Goal: Check status: Check status

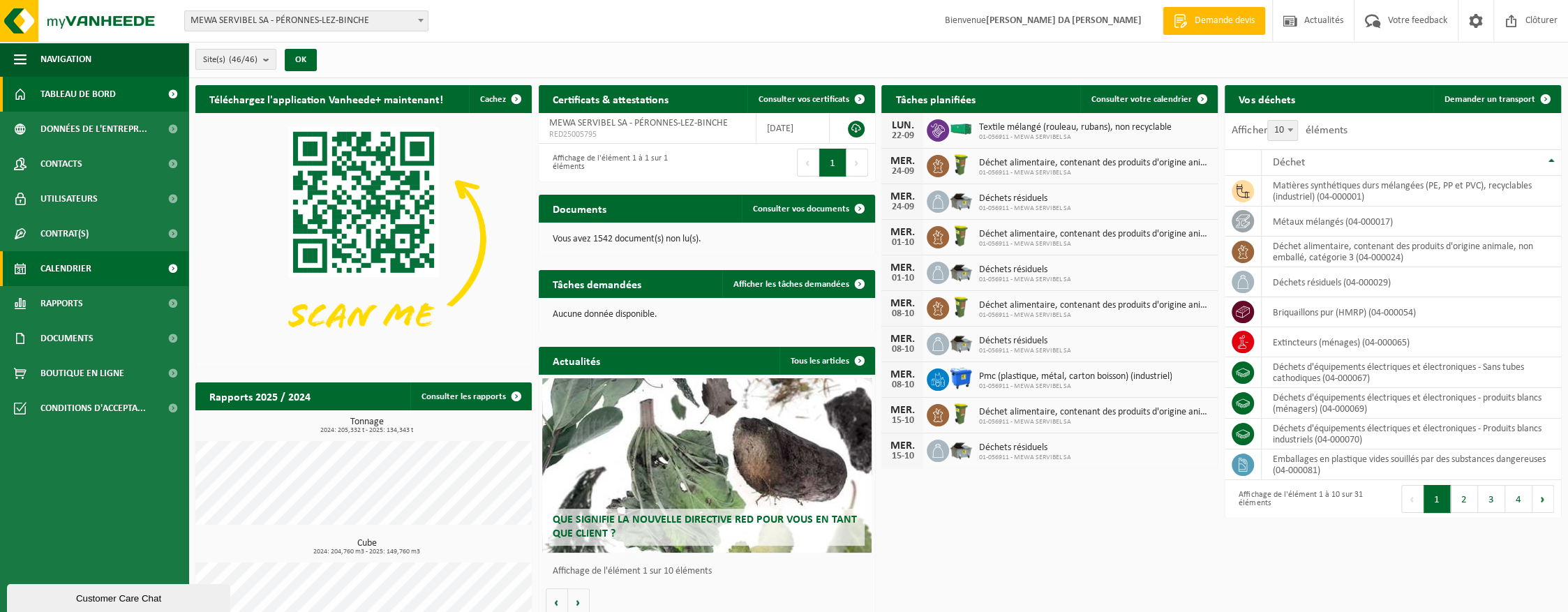
click at [76, 283] on span "Calendrier" at bounding box center [66, 269] width 51 height 35
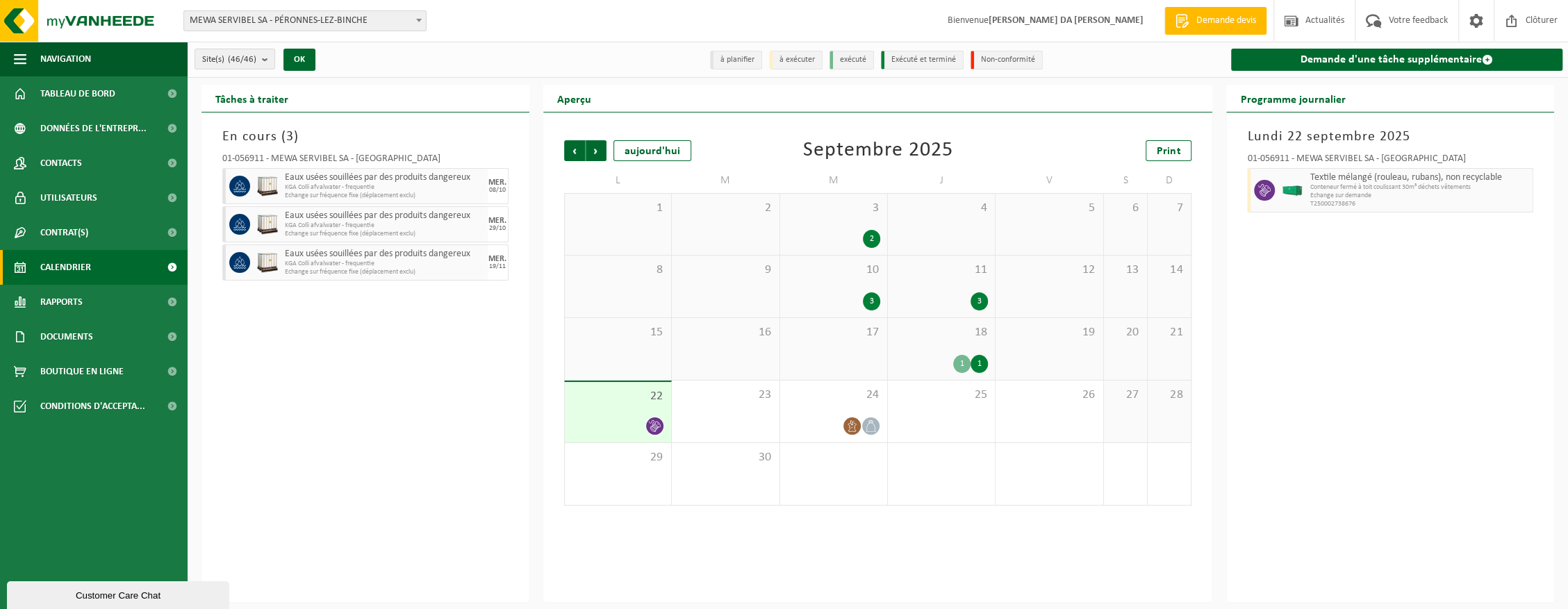
click at [906, 346] on div "18 1 1" at bounding box center [941, 349] width 107 height 62
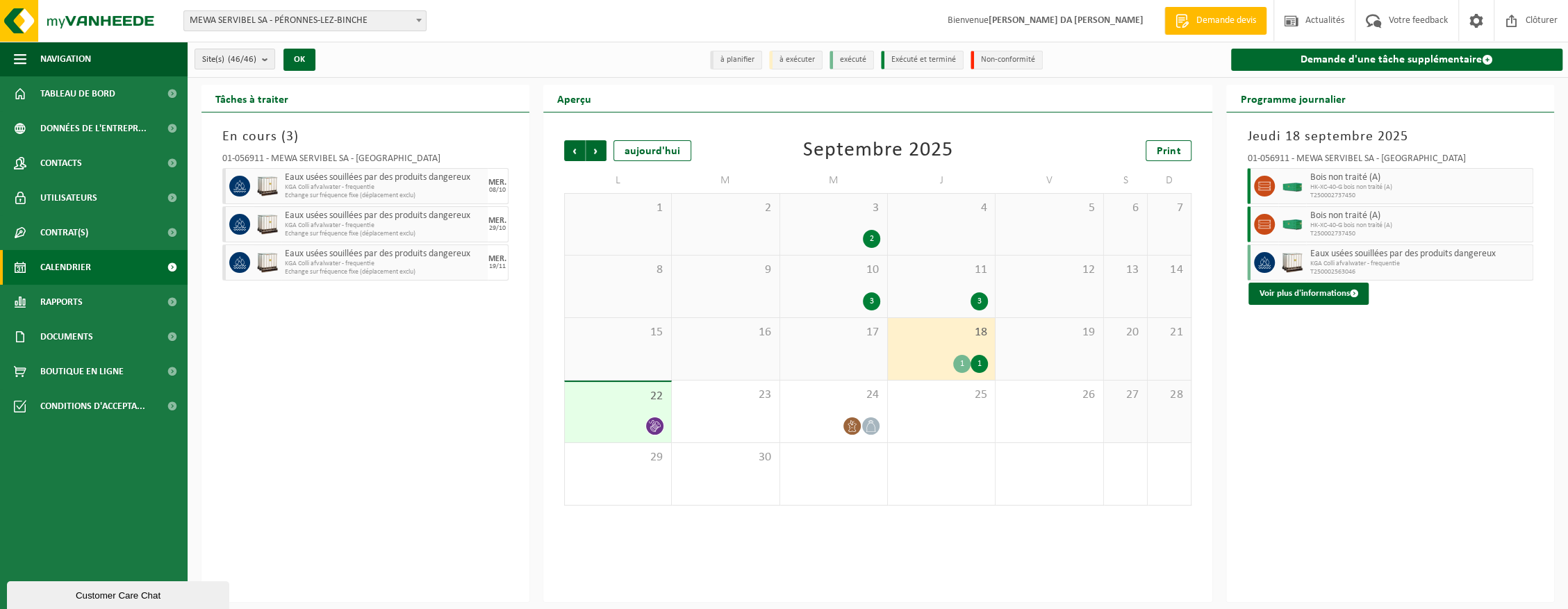
click at [1041, 338] on span "19" at bounding box center [1049, 333] width 93 height 15
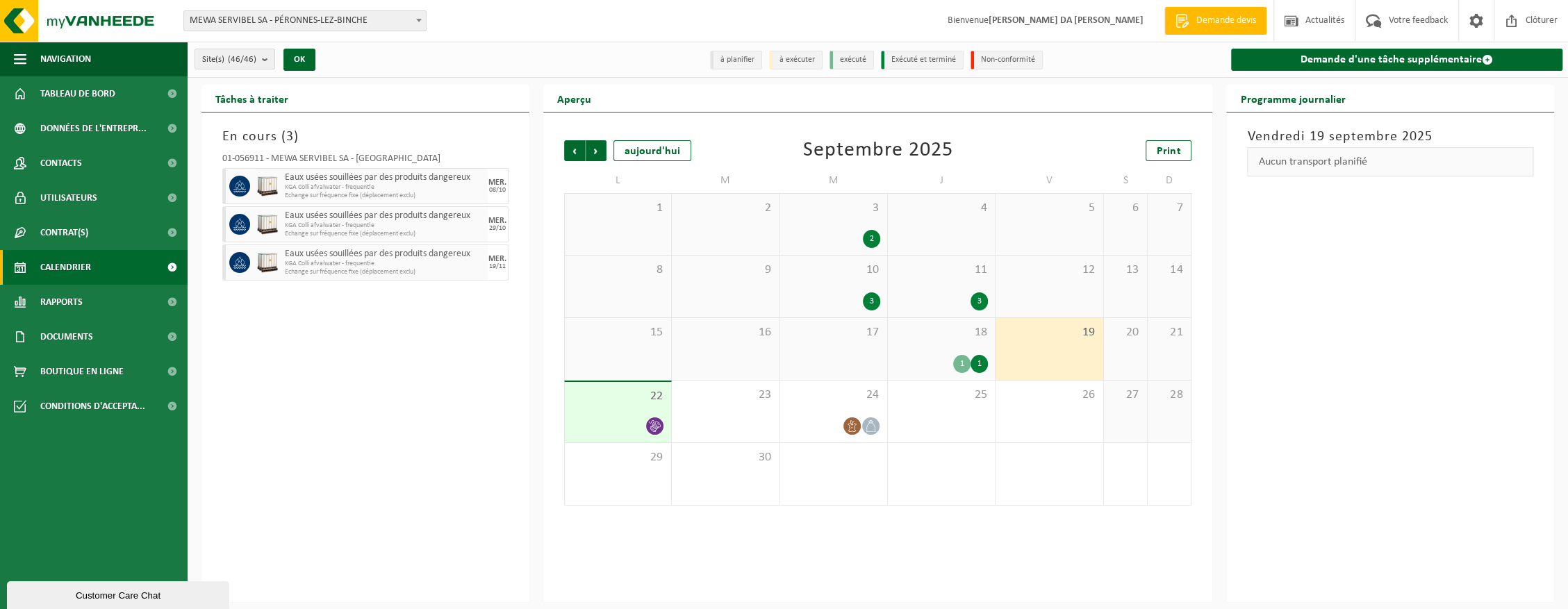
click at [942, 341] on div "18 1 1" at bounding box center [941, 349] width 107 height 62
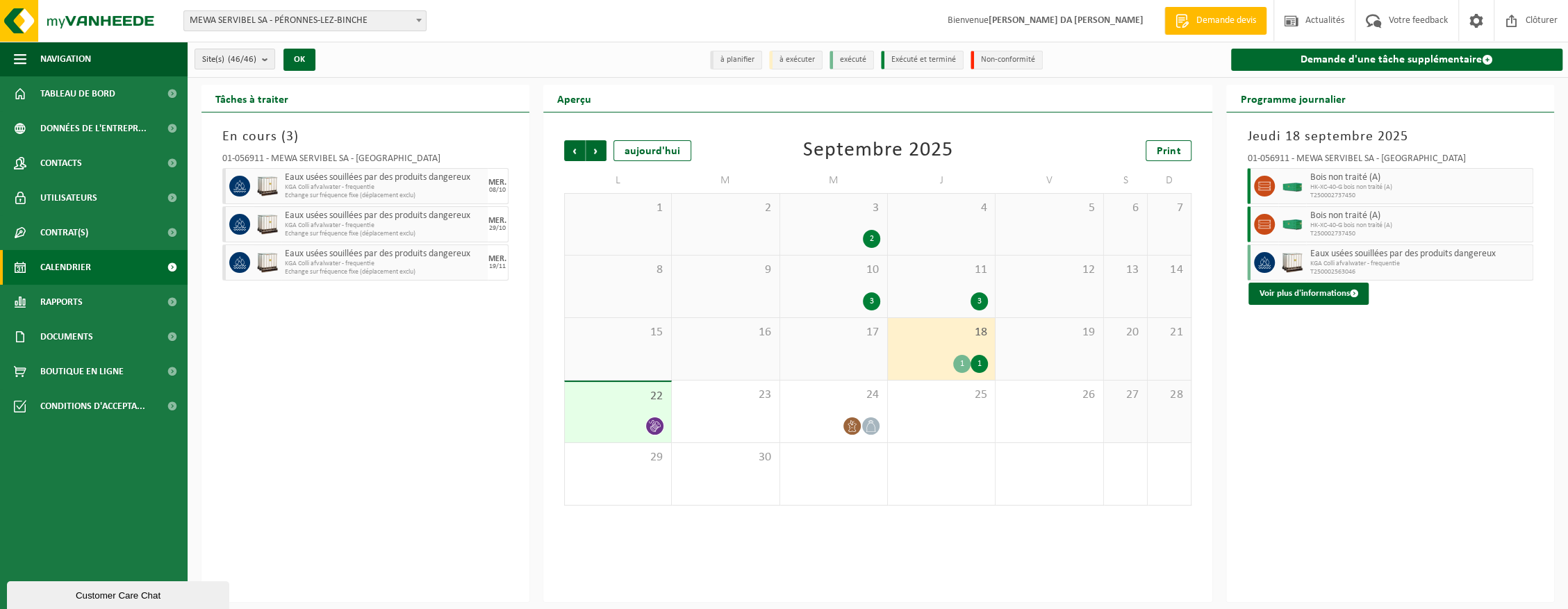
click at [632, 402] on span "22" at bounding box center [618, 397] width 93 height 15
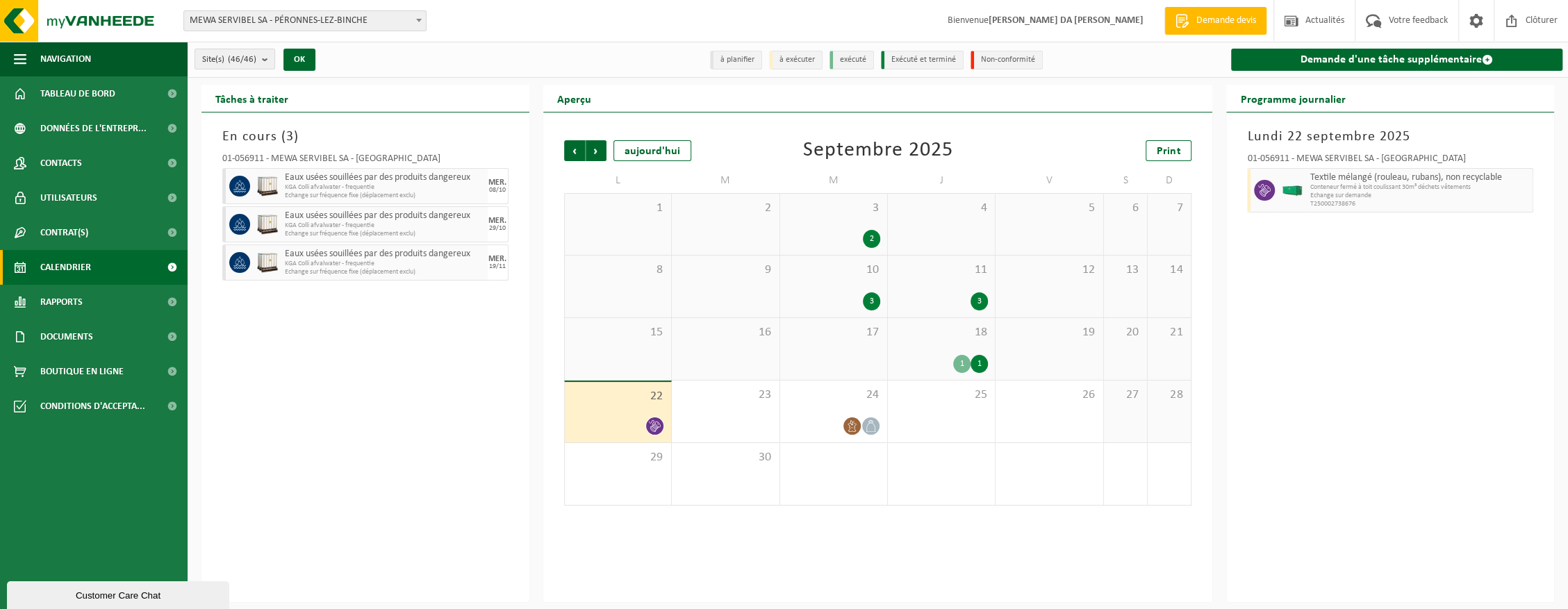
click at [965, 364] on div "1" at bounding box center [962, 364] width 17 height 18
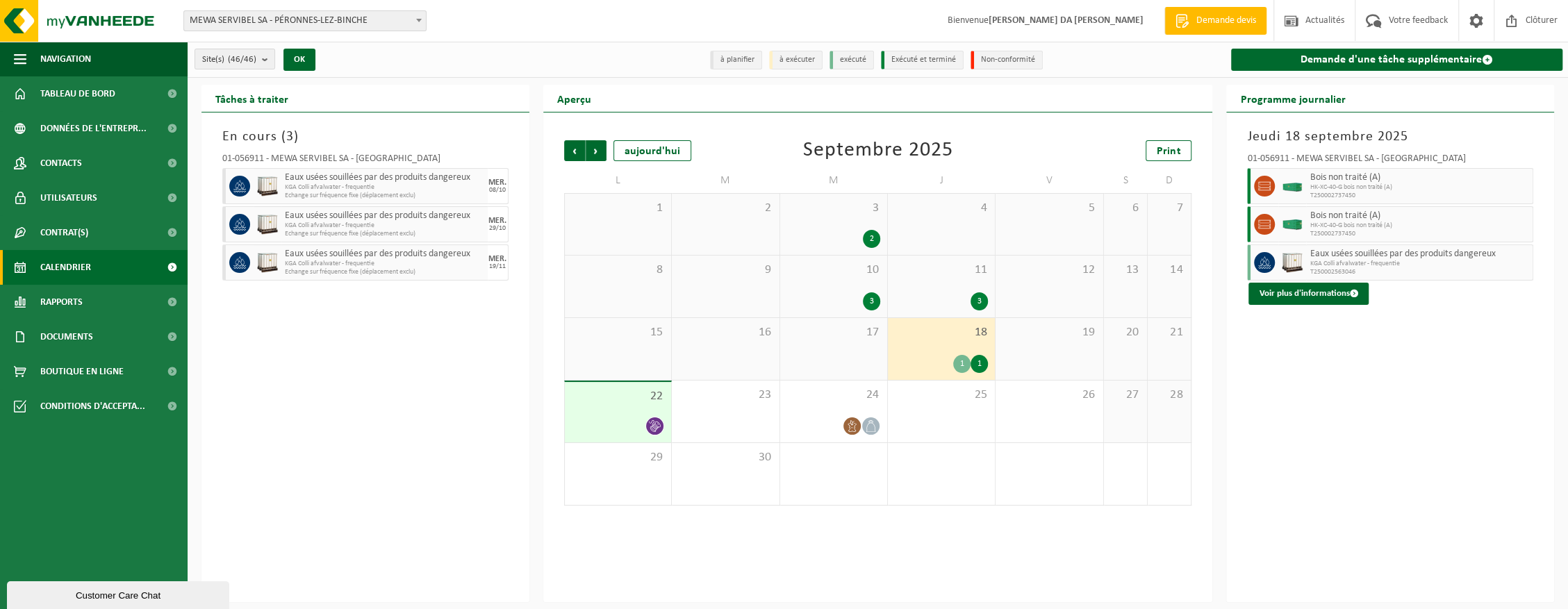
click at [1315, 257] on span "Eaux usées souillées par des produits dangereux" at bounding box center [1418, 255] width 219 height 12
click at [1337, 294] on button "Voir plus d'informations" at bounding box center [1308, 293] width 120 height 22
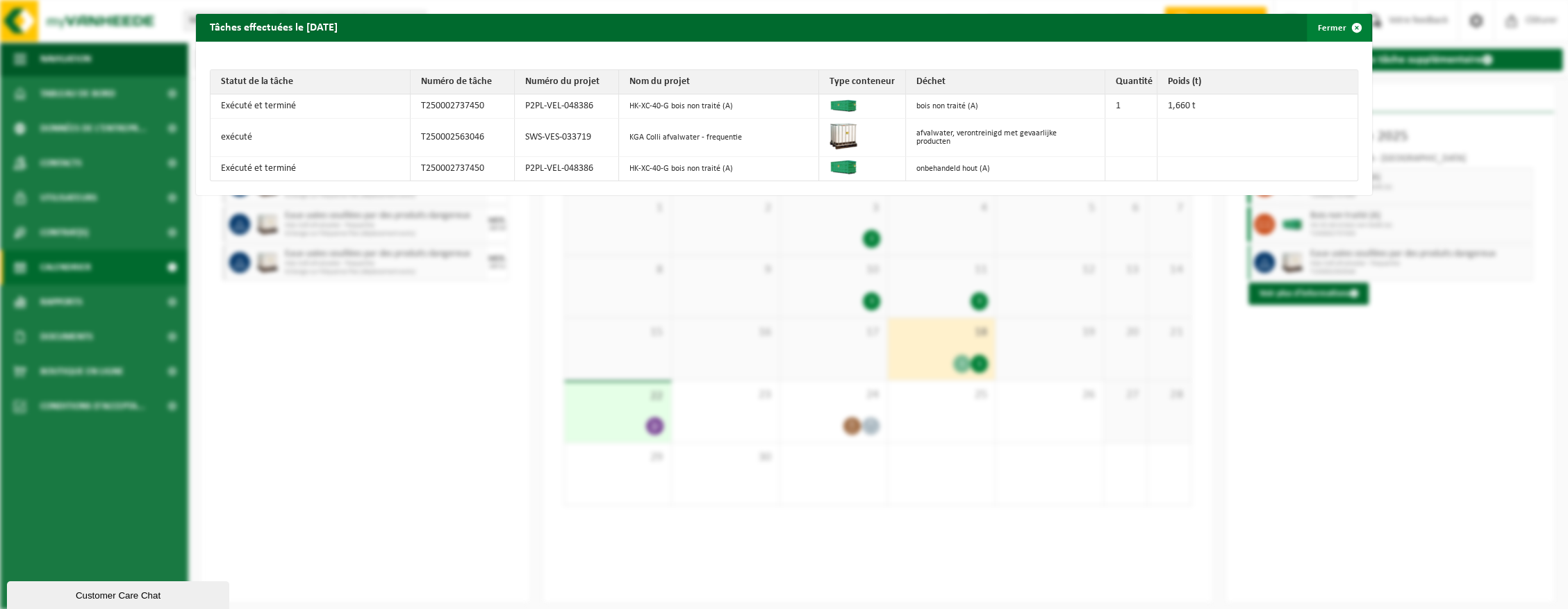
click at [1351, 28] on span "button" at bounding box center [1357, 27] width 28 height 28
